Goal: Task Accomplishment & Management: Use online tool/utility

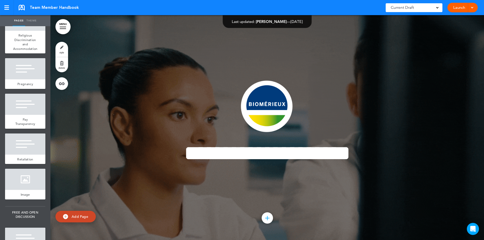
scroll to position [273, 0]
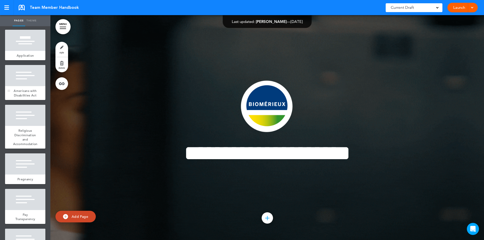
click at [28, 81] on div at bounding box center [25, 75] width 40 height 21
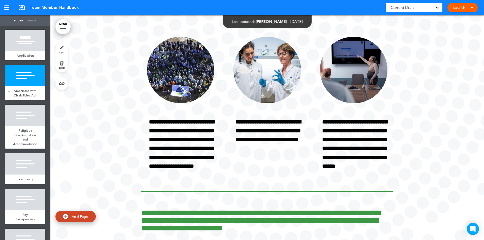
scroll to position [3161, 0]
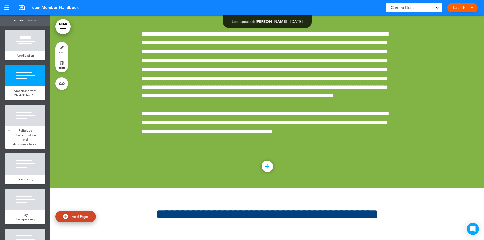
click at [24, 126] on div at bounding box center [25, 115] width 40 height 21
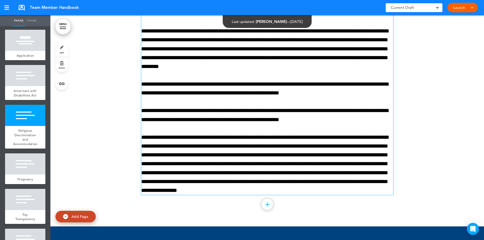
scroll to position [3386, 0]
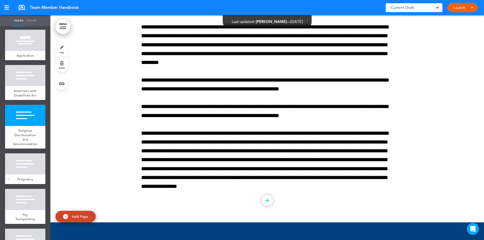
click at [28, 175] on div at bounding box center [25, 163] width 40 height 21
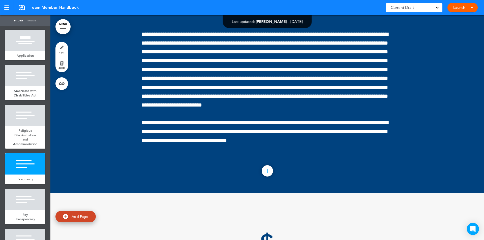
scroll to position [3645, 0]
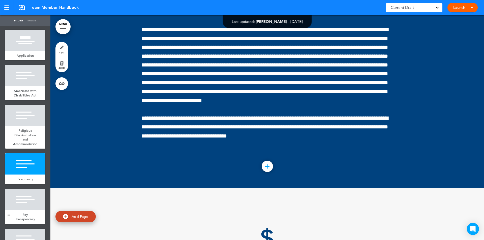
click at [19, 210] on div at bounding box center [25, 199] width 40 height 21
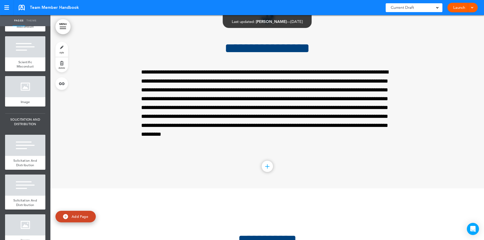
scroll to position [1540, 0]
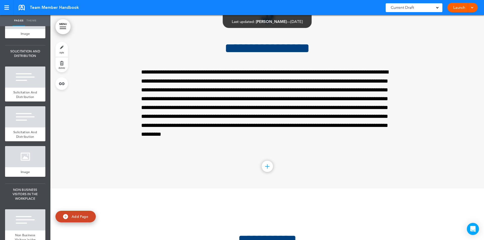
click at [63, 26] on link "MENU" at bounding box center [62, 26] width 15 height 15
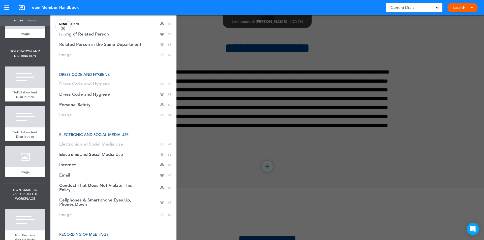
scroll to position [798, 0]
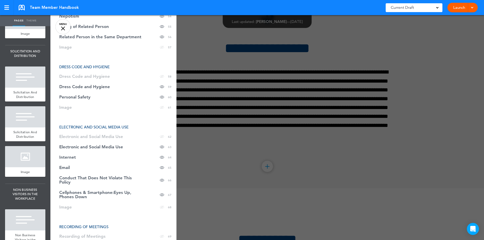
click at [191, 73] on div at bounding box center [292, 120] width 484 height 240
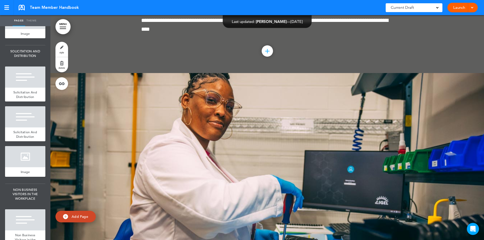
scroll to position [10387, 0]
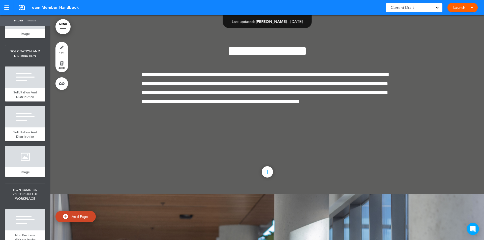
scroll to position [20503, 0]
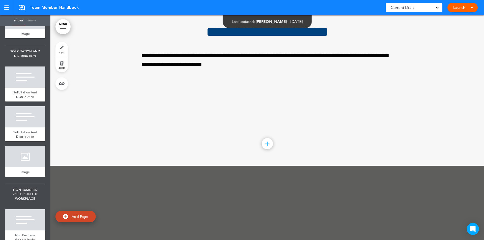
click at [371, 101] on div "**********" at bounding box center [267, 53] width 252 height 95
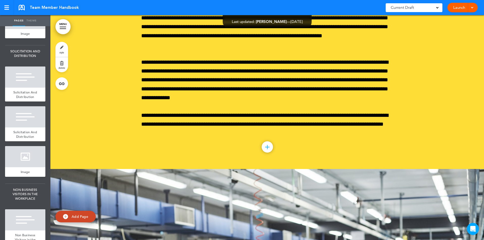
scroll to position [37996, 0]
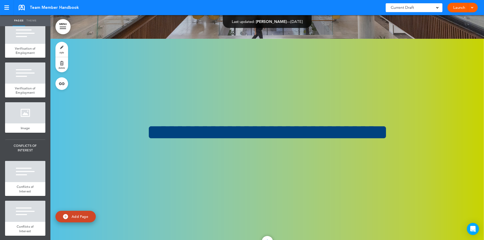
scroll to position [10482, 0]
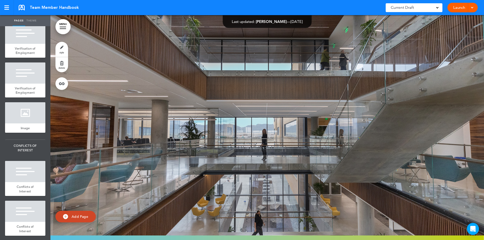
click at [479, 152] on div at bounding box center [266, 123] width 433 height 225
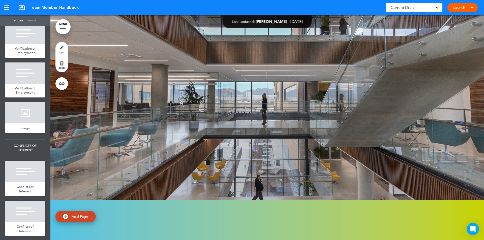
scroll to position [10321, 0]
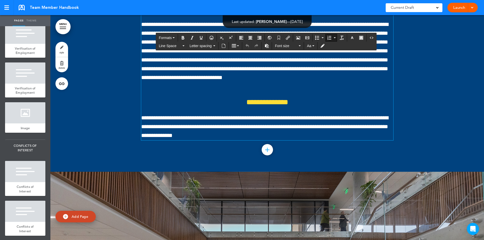
drag, startPoint x: 146, startPoint y: 46, endPoint x: 166, endPoint y: 131, distance: 87.3
drag, startPoint x: 146, startPoint y: 46, endPoint x: 350, endPoint y: 128, distance: 219.8
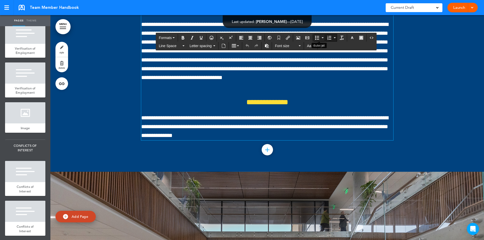
click at [317, 38] on icon "Bullet list" at bounding box center [317, 38] width 4 height 4
drag, startPoint x: 313, startPoint y: 47, endPoint x: 319, endPoint y: 49, distance: 6.9
click at [319, 49] on div "Line Space Letter spacing Font size Aa" at bounding box center [266, 46] width 220 height 8
click at [353, 37] on icon "button" at bounding box center [352, 38] width 4 height 4
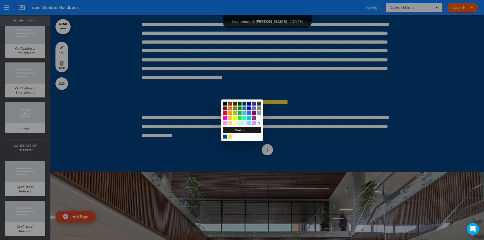
click at [364, 101] on div at bounding box center [242, 120] width 484 height 240
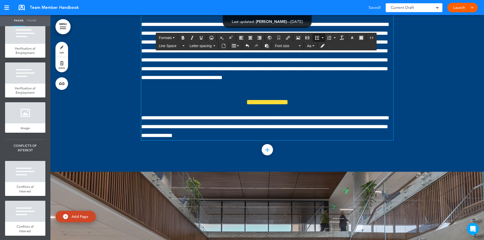
drag, startPoint x: 147, startPoint y: 44, endPoint x: 170, endPoint y: 124, distance: 83.1
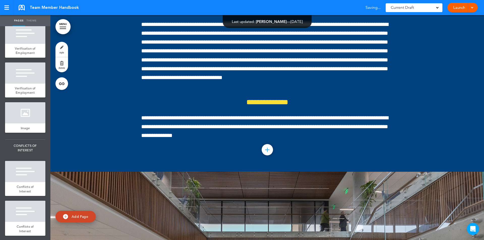
click at [60, 46] on link "style" at bounding box center [61, 49] width 13 height 15
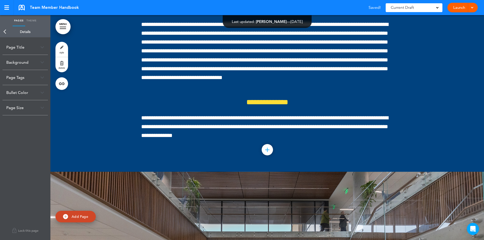
click at [41, 92] on img at bounding box center [42, 92] width 4 height 3
click at [41, 116] on input "******" at bounding box center [29, 113] width 30 height 7
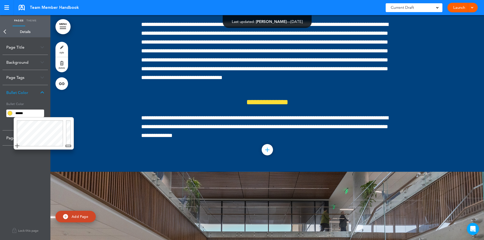
type input "******"
click at [68, 120] on div at bounding box center [69, 133] width 9 height 32
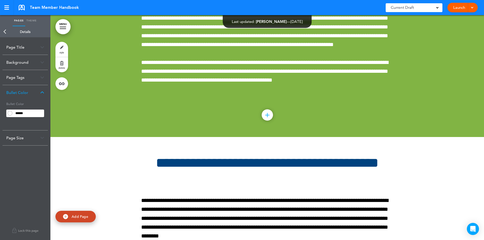
scroll to position [3147, 0]
